Goal: Entertainment & Leisure: Consume media (video, audio)

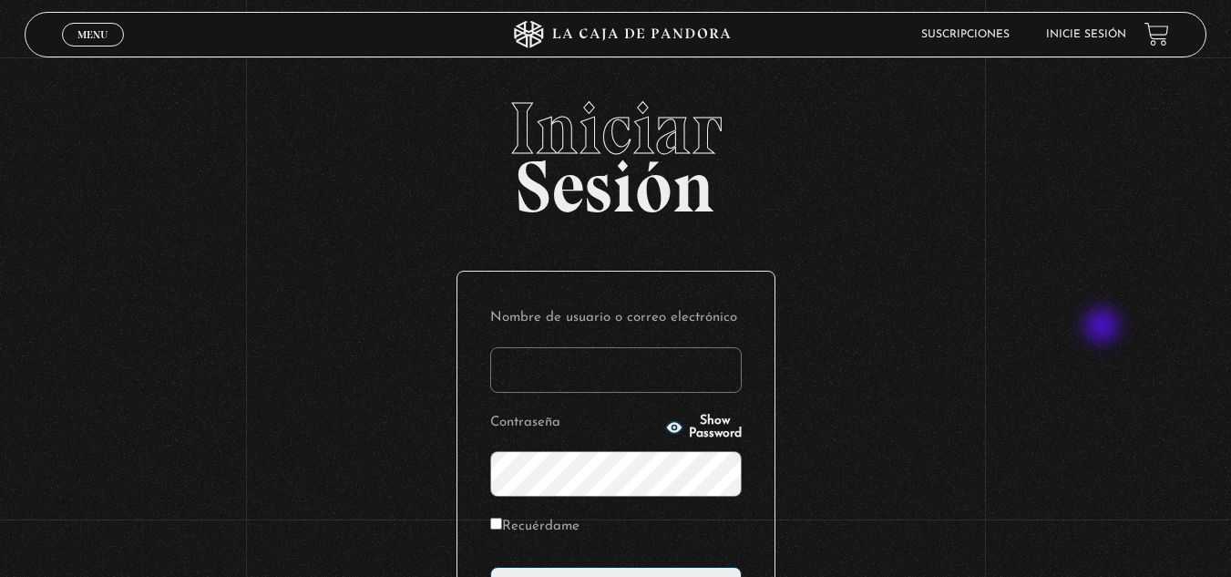
type input "[EMAIL_ADDRESS][DOMAIN_NAME]"
click at [1103, 327] on div "Iniciar Sesión Nombre de usuario o correo electrónico vividan8108@gmail.com Con…" at bounding box center [615, 441] width 1231 height 698
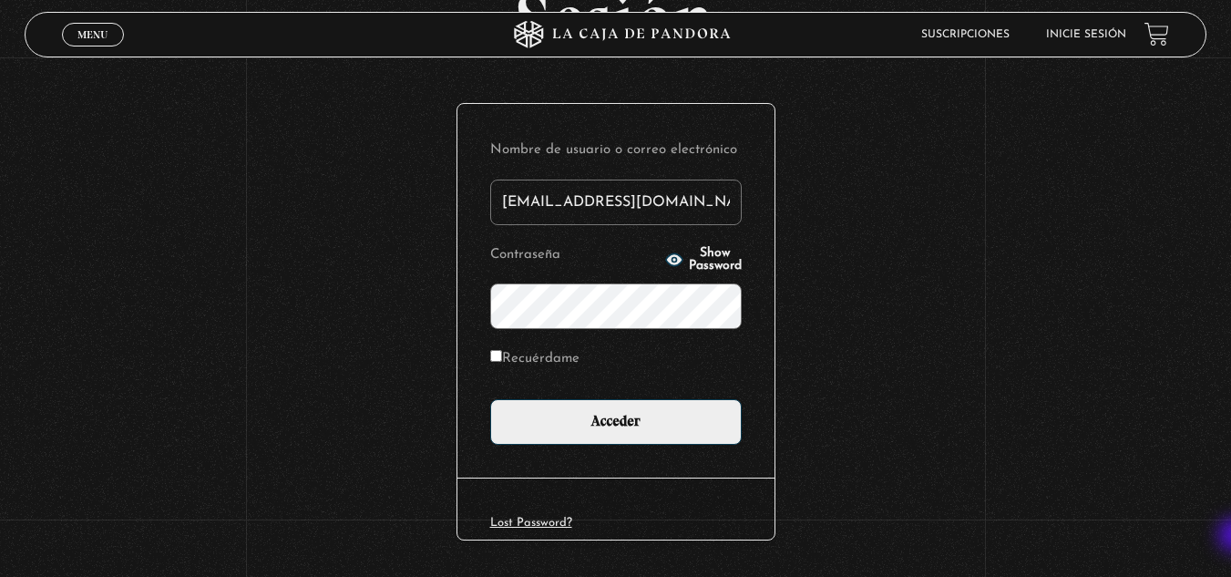
scroll to position [222, 0]
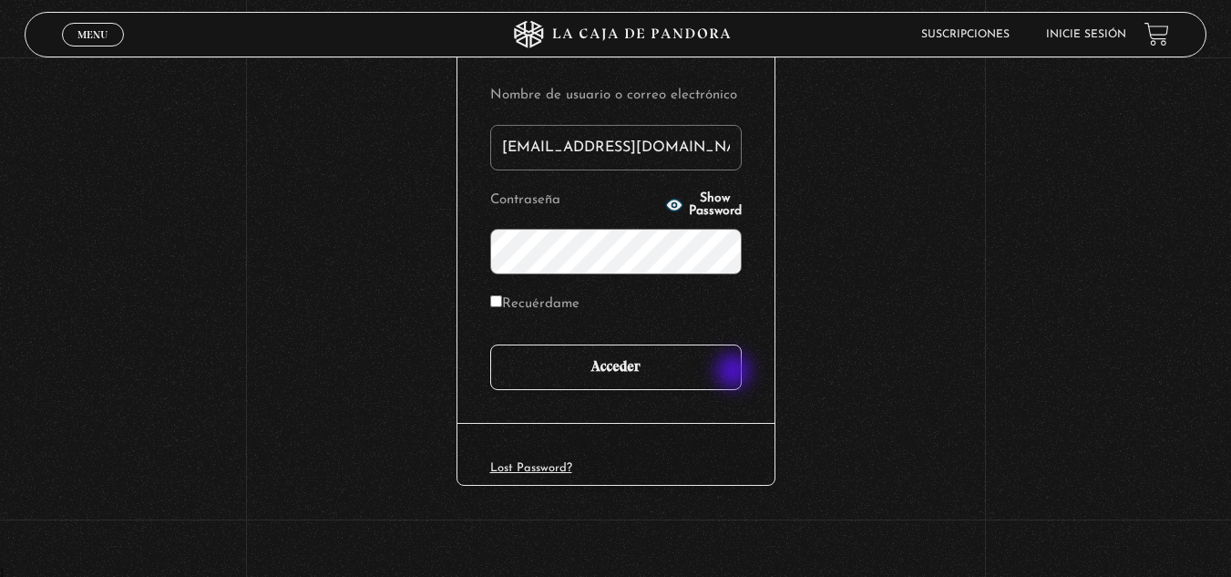
click at [735, 373] on input "Acceder" at bounding box center [615, 367] width 251 height 46
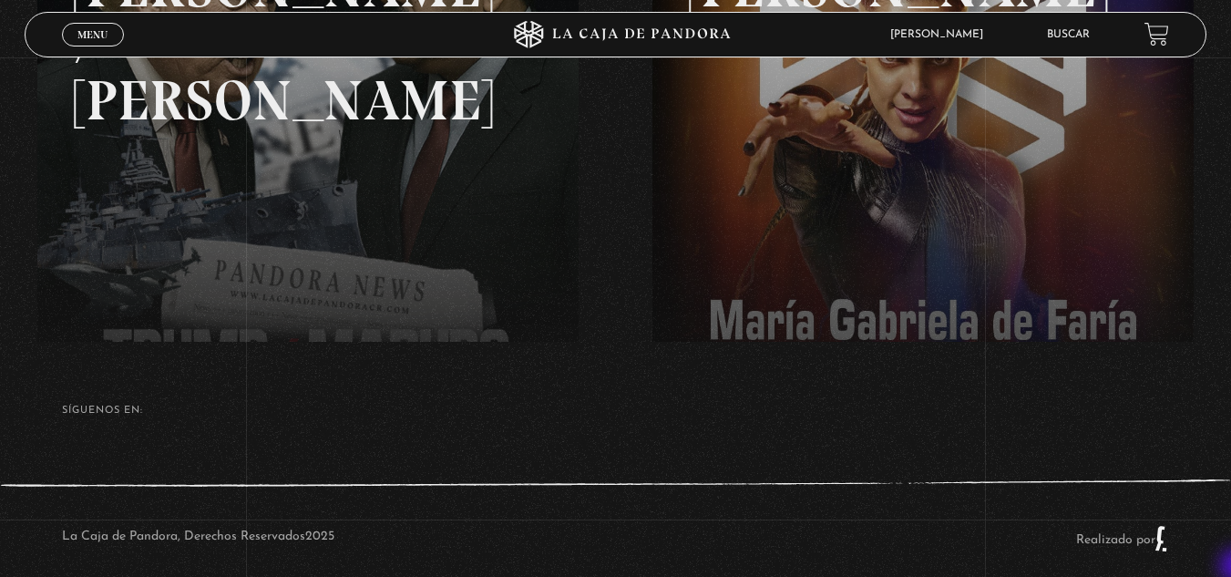
scroll to position [422, 0]
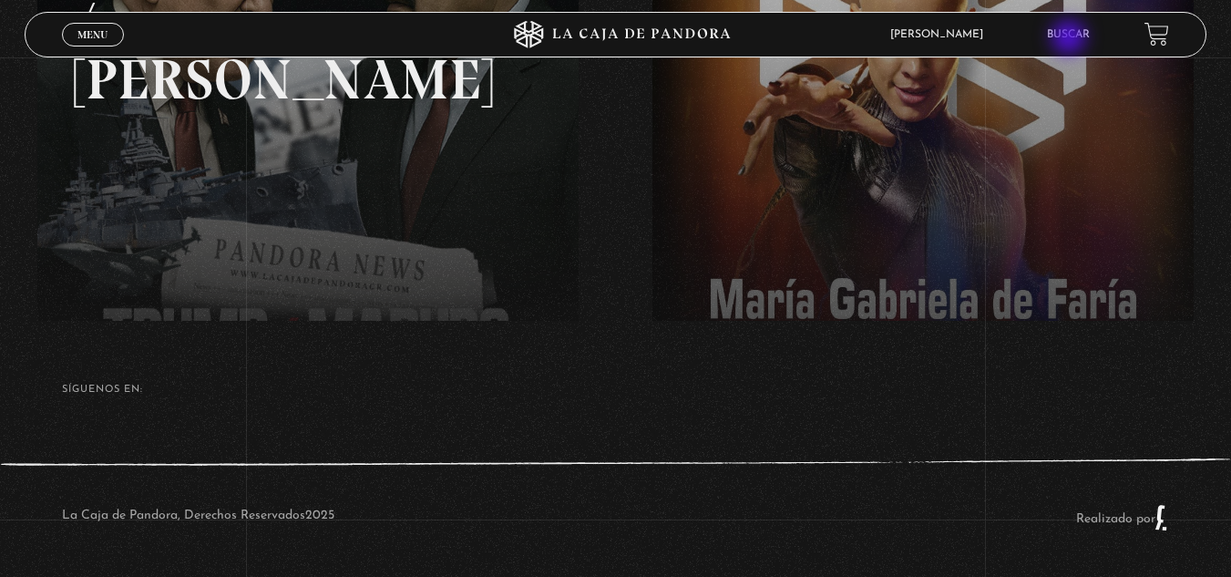
click at [1071, 39] on link "Buscar" at bounding box center [1068, 34] width 43 height 11
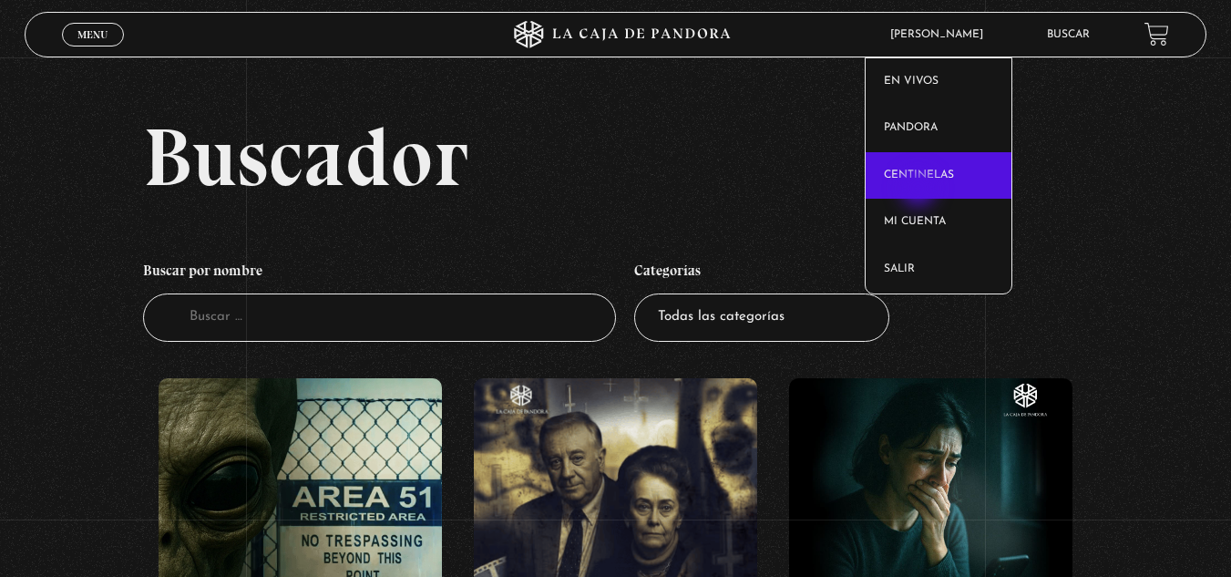
click at [920, 190] on link "Centinelas" at bounding box center [939, 175] width 146 height 47
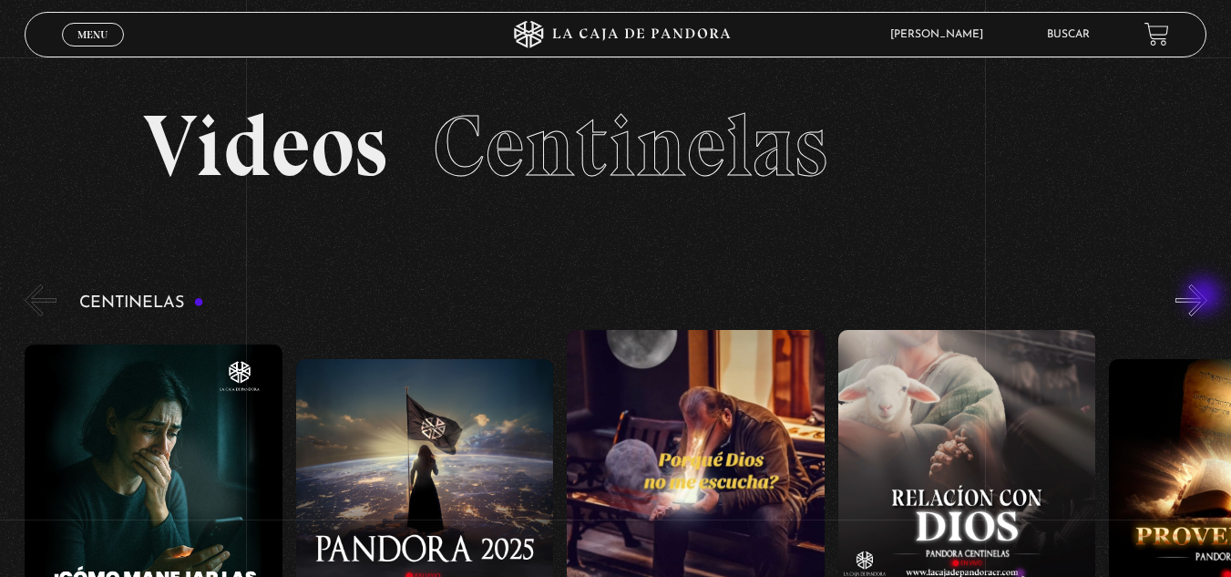
click at [1205, 297] on button "»" at bounding box center [1191, 300] width 32 height 32
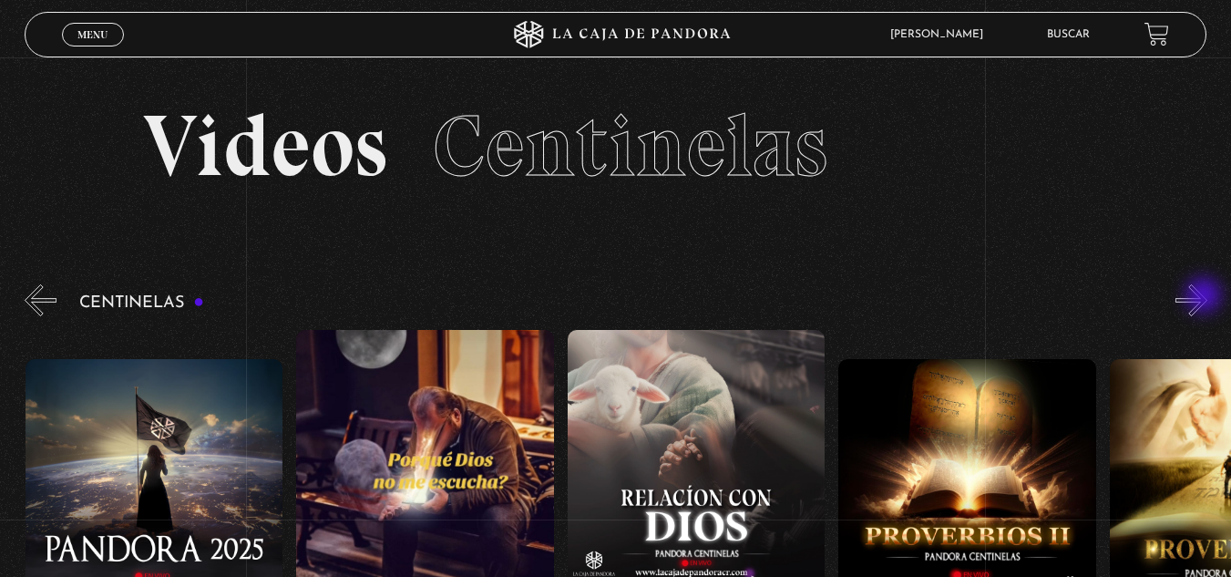
click at [1205, 297] on button "»" at bounding box center [1191, 300] width 32 height 32
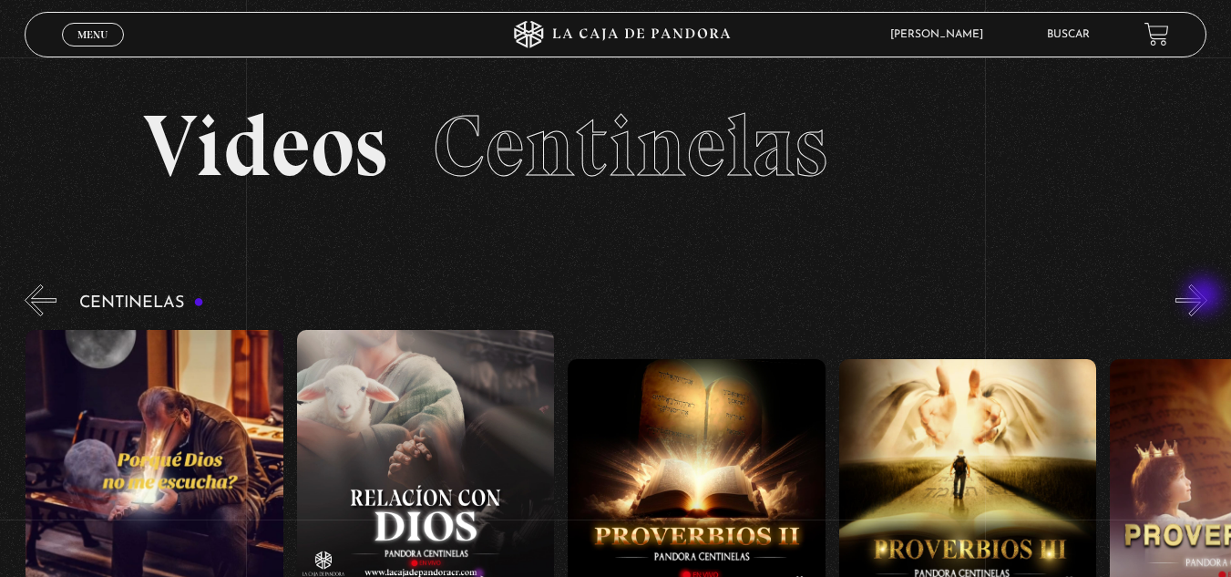
scroll to position [0, 542]
click at [1205, 297] on button "»" at bounding box center [1191, 300] width 32 height 32
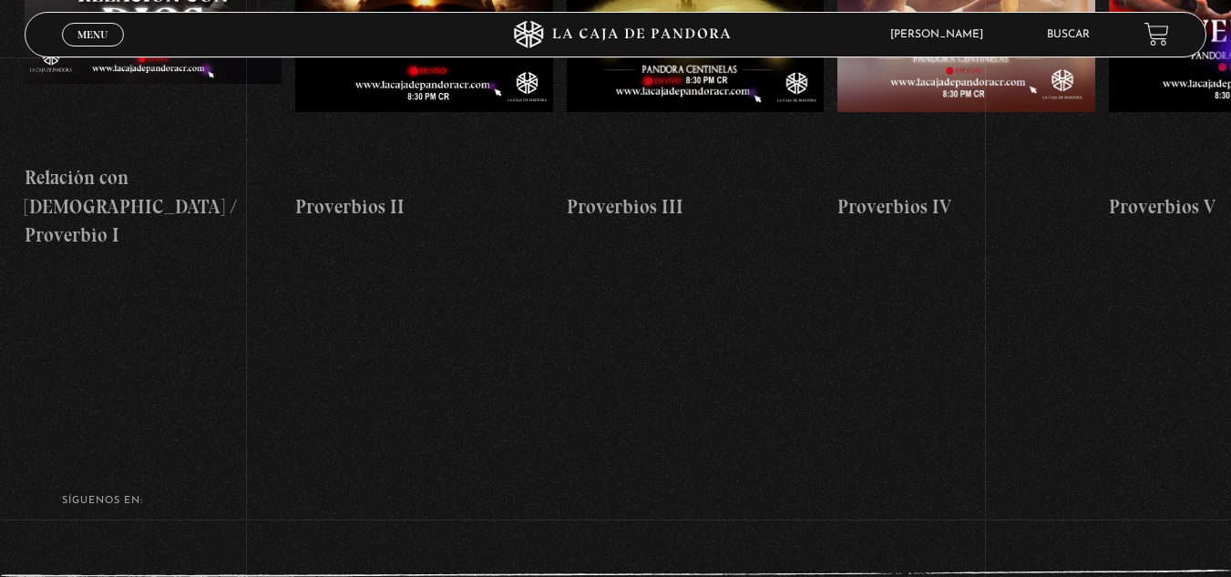
scroll to position [0, 0]
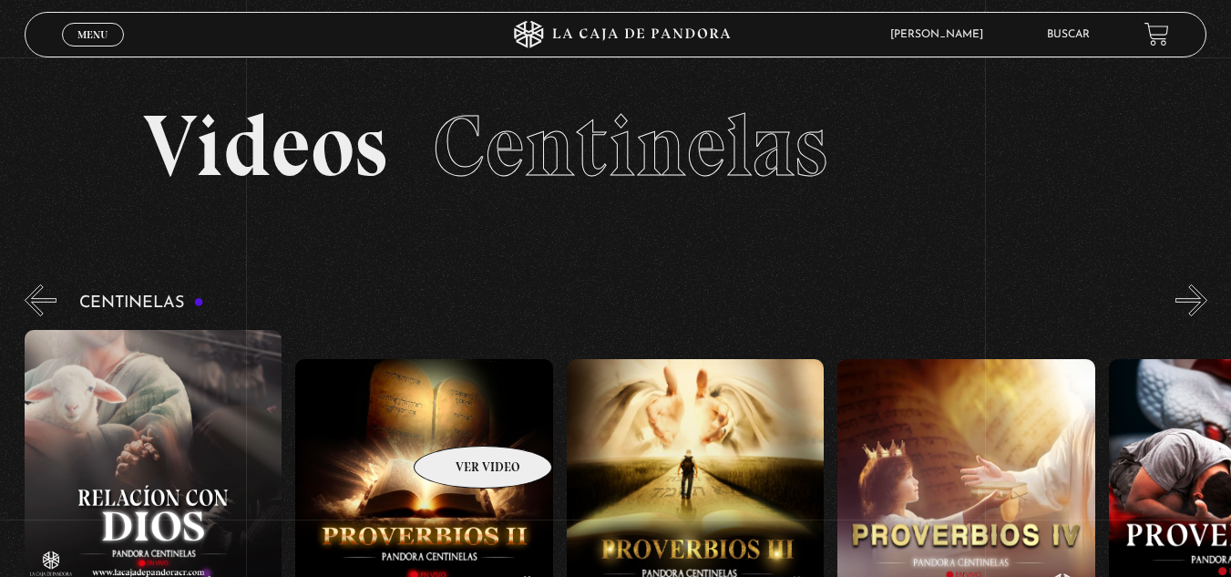
click at [459, 418] on figure at bounding box center [424, 523] width 258 height 328
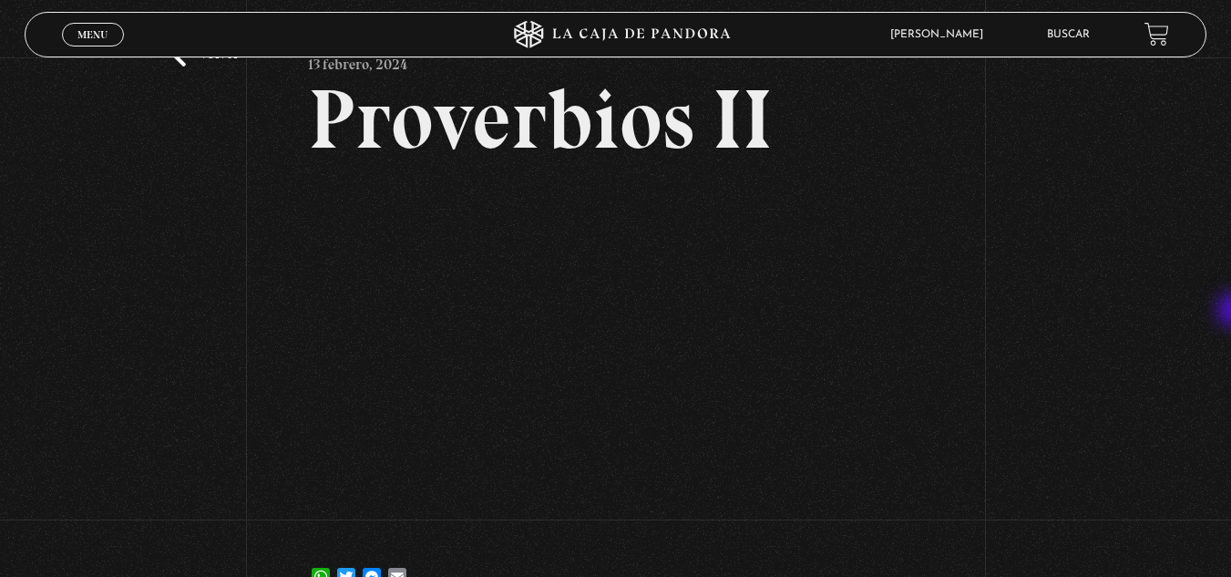
scroll to position [77, 0]
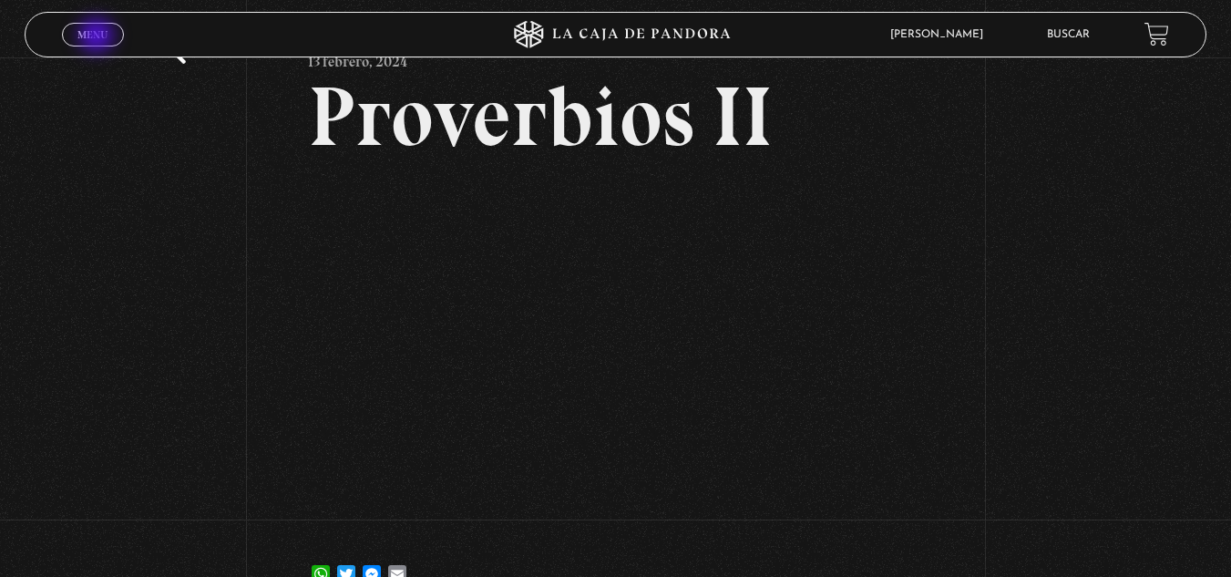
click at [98, 37] on span "Menu" at bounding box center [92, 34] width 30 height 11
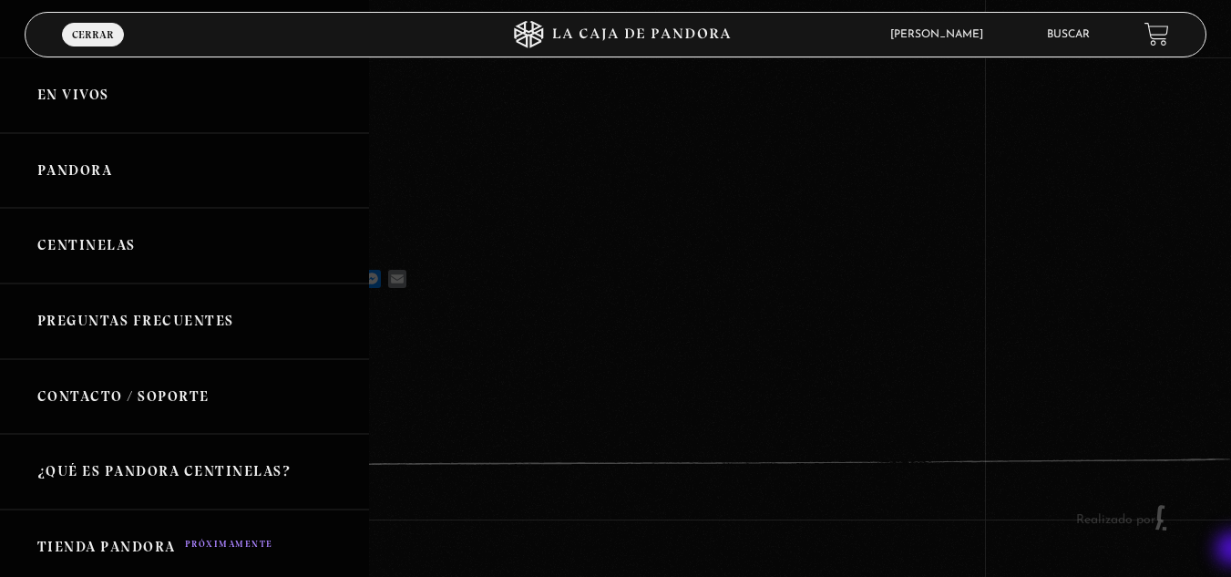
scroll to position [375, 0]
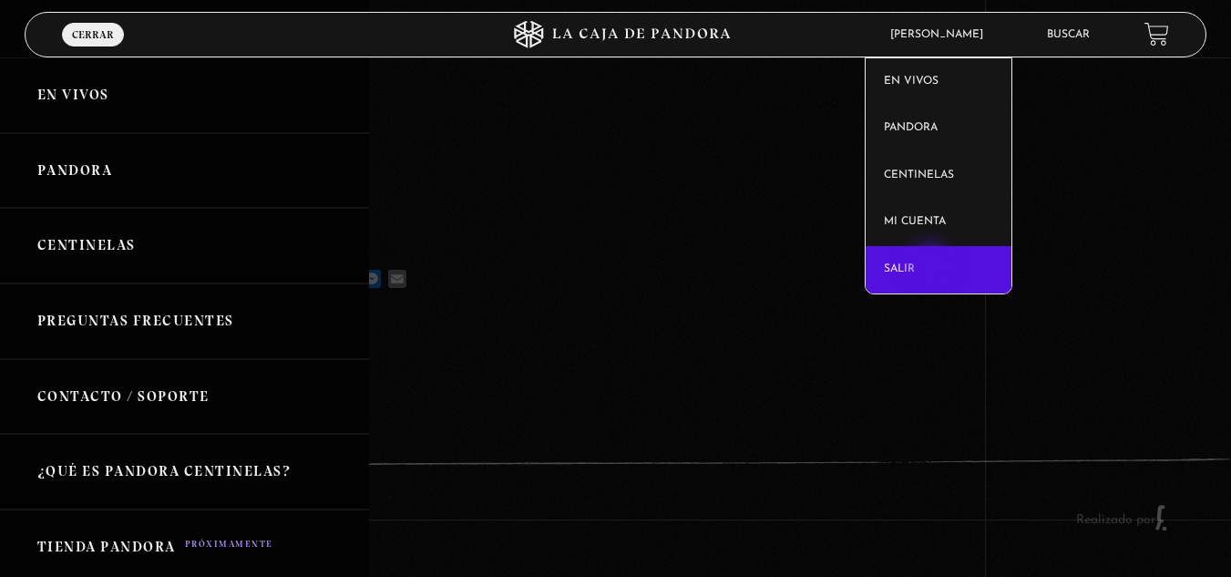
click at [932, 264] on link "Salir" at bounding box center [939, 269] width 146 height 47
